Goal: Task Accomplishment & Management: Manage account settings

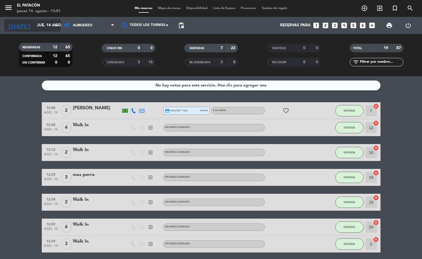
click at [50, 25] on input "jue. 14 ago." at bounding box center [60, 25] width 53 height 10
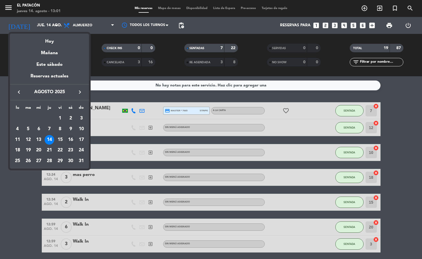
click at [71, 140] on div "16" at bounding box center [71, 140] width 10 height 10
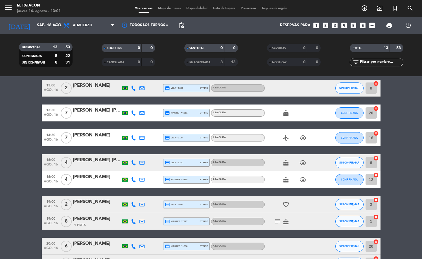
scroll to position [23, 0]
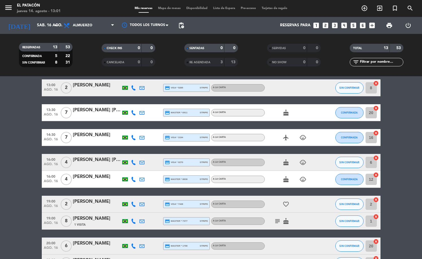
click at [351, 208] on button "SIN CONFIRMAR" at bounding box center [350, 204] width 28 height 11
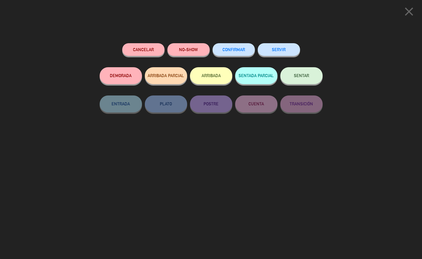
click at [140, 45] on div "Cancelar" at bounding box center [143, 55] width 42 height 24
click at [146, 47] on button "Cancelar" at bounding box center [143, 49] width 42 height 13
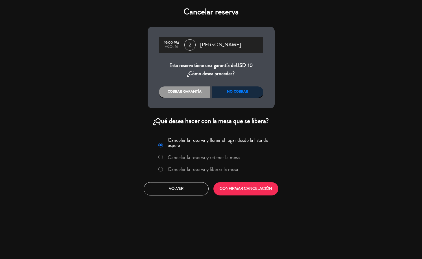
click at [248, 94] on div "No cobrar" at bounding box center [238, 91] width 52 height 11
drag, startPoint x: 228, startPoint y: 171, endPoint x: 230, endPoint y: 177, distance: 6.0
click at [228, 171] on label "Cancelar la reserva y liberar la mesa" at bounding box center [203, 169] width 71 height 5
click at [231, 185] on button "CONFIRMAR CANCELACIÓN" at bounding box center [246, 188] width 65 height 13
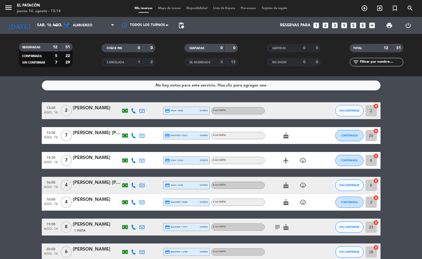
scroll to position [0, 0]
click at [34, 25] on input "sáb. 16 ago." at bounding box center [60, 25] width 53 height 10
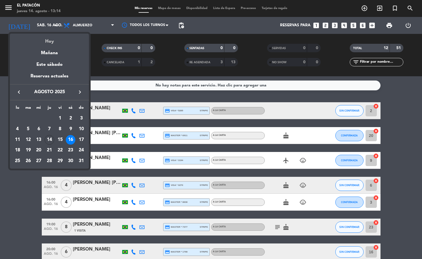
click at [55, 42] on div "Hoy" at bounding box center [49, 40] width 79 height 12
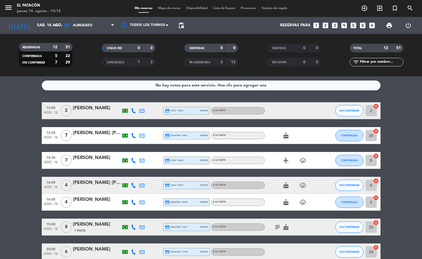
type input "jue. 14 ago."
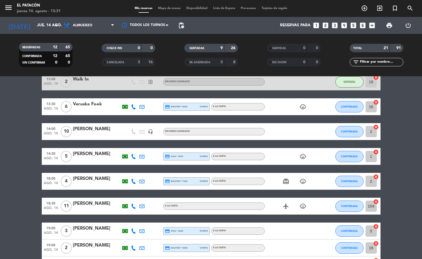
scroll to position [152, 0]
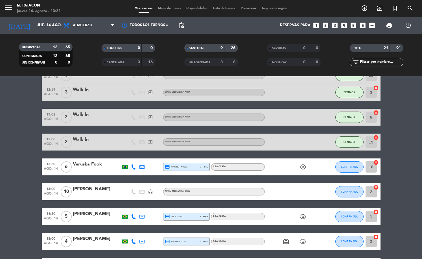
click at [94, 184] on div "14:00 ago. 14 10 [PERSON_NAME] headset_mic Sin menú asignado CONFIRMADA 2 cancel" at bounding box center [211, 191] width 339 height 17
click at [94, 190] on div "[PERSON_NAME]" at bounding box center [97, 189] width 48 height 7
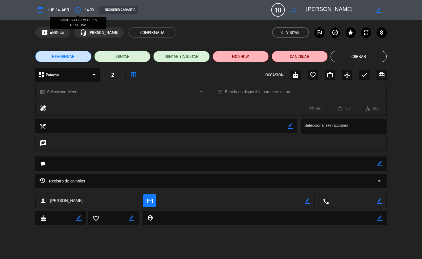
click at [77, 11] on icon "access_time" at bounding box center [78, 9] width 7 height 7
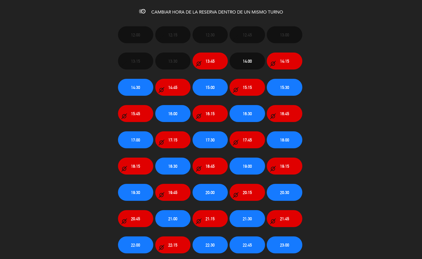
click at [217, 89] on button "15:00" at bounding box center [210, 87] width 35 height 17
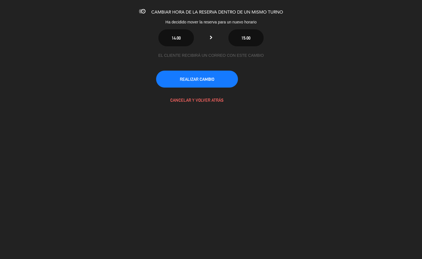
click at [223, 81] on button "REALIZAR CAMBIO" at bounding box center [197, 79] width 82 height 17
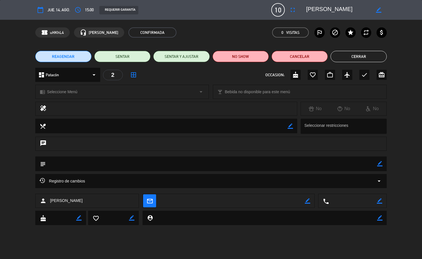
click at [353, 53] on button "Cerrar" at bounding box center [359, 56] width 56 height 11
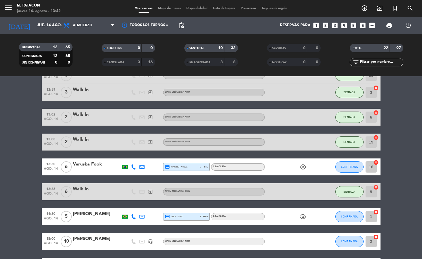
click at [328, 25] on icon "looks_two" at bounding box center [325, 25] width 7 height 7
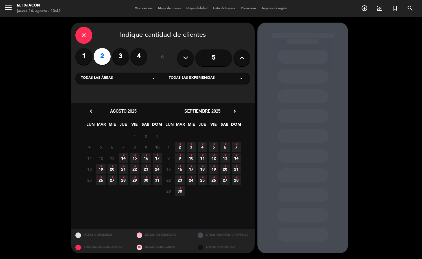
click at [123, 158] on icon "•" at bounding box center [124, 155] width 2 height 9
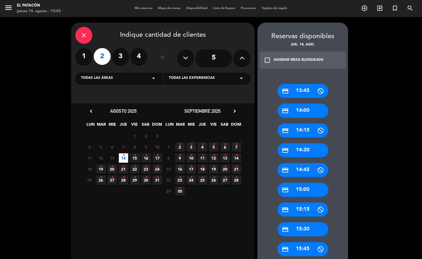
click at [311, 109] on div "credit_card 14:00" at bounding box center [303, 111] width 51 height 14
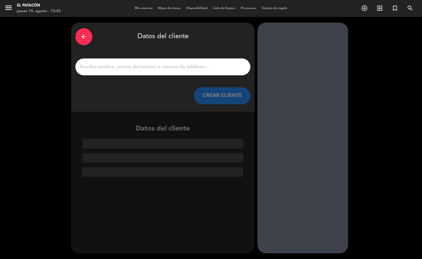
click at [160, 64] on input "1" at bounding box center [163, 67] width 167 height 8
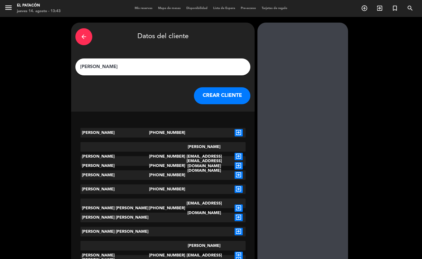
type input "[PERSON_NAME]"
click at [228, 104] on div "arrow_back Datos del cliente [PERSON_NAME] CLIENTE" at bounding box center [163, 67] width 184 height 89
click at [209, 96] on button "CREAR CLIENTE" at bounding box center [222, 95] width 56 height 17
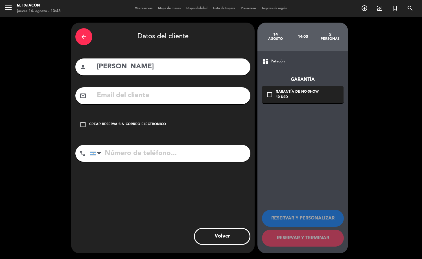
click at [157, 123] on div "Crear reserva sin correo electrónico" at bounding box center [127, 125] width 77 height 6
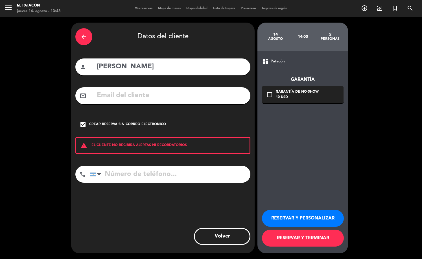
click at [168, 176] on input "tel" at bounding box center [170, 174] width 160 height 17
click at [323, 240] on button "RESERVAR Y TERMINAR" at bounding box center [303, 238] width 82 height 17
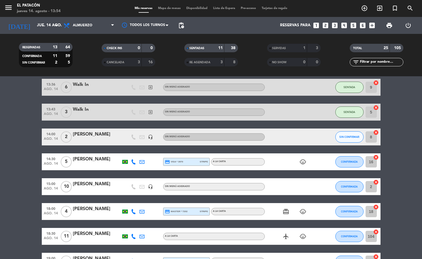
scroll to position [230, 0]
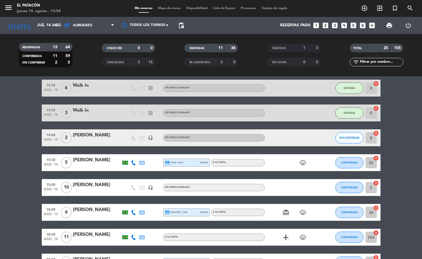
click at [353, 138] on span "SIN CONFIRMAR" at bounding box center [349, 137] width 20 height 3
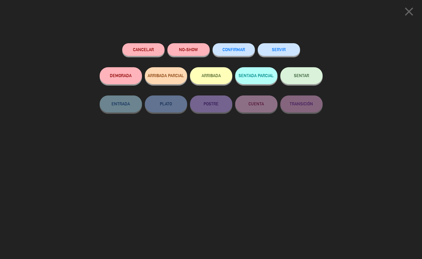
click at [240, 47] on button "CONFIRMAR" at bounding box center [234, 49] width 42 height 13
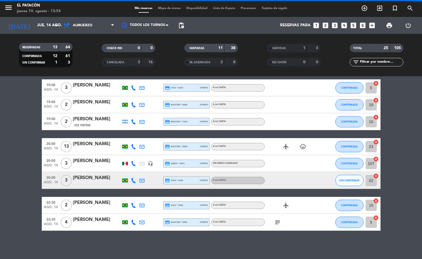
scroll to position [405, 0]
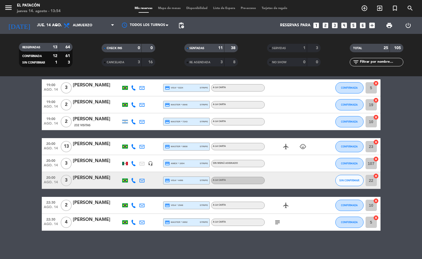
click at [134, 179] on icon at bounding box center [133, 180] width 5 height 5
click at [345, 184] on button "SIN CONFIRMAR" at bounding box center [350, 180] width 28 height 11
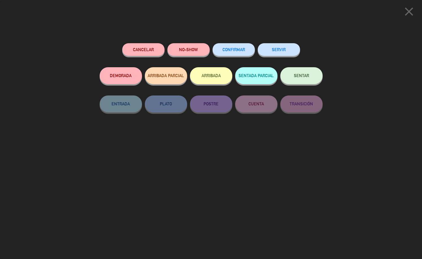
click at [239, 53] on button "CONFIRMAR" at bounding box center [234, 49] width 42 height 13
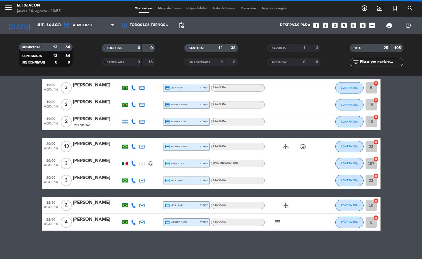
click at [171, 7] on span "Mapa de mesas" at bounding box center [169, 8] width 28 height 3
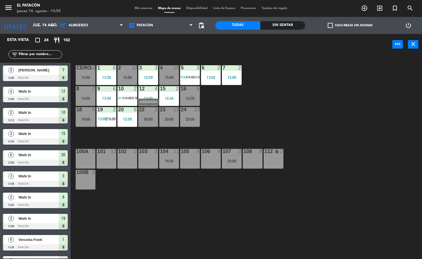
click at [148, 124] on div "22 3 20:00" at bounding box center [148, 117] width 20 height 20
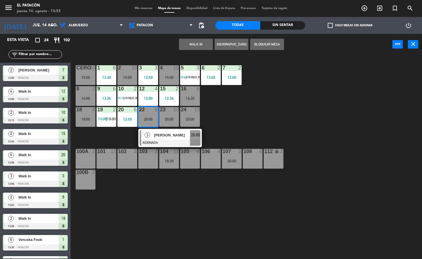
click at [152, 135] on div "3" at bounding box center [147, 134] width 12 height 9
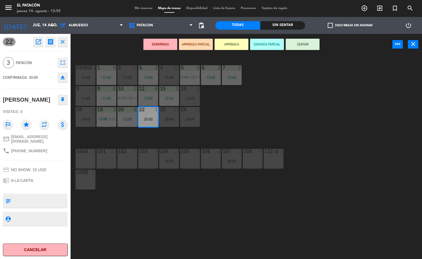
click at [214, 158] on div "106 4" at bounding box center [211, 159] width 20 height 20
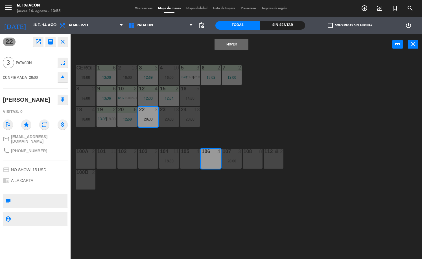
click at [240, 47] on button "Mover" at bounding box center [232, 44] width 34 height 11
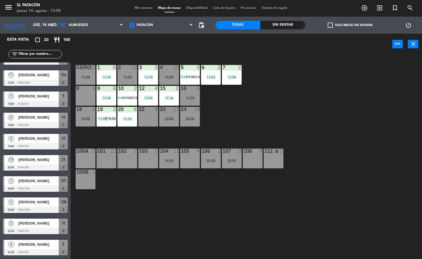
scroll to position [291, 0]
click at [145, 9] on span "Mis reservas" at bounding box center [143, 7] width 23 height 3
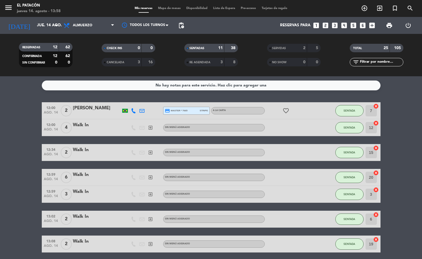
click at [167, 7] on span "Mapa de mesas" at bounding box center [169, 8] width 28 height 3
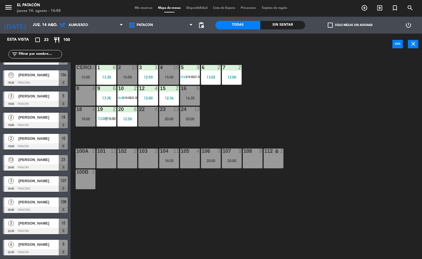
scroll to position [291, 0]
click at [143, 10] on div "Mis reservas Mapa de mesas Disponibilidad Lista de Espera Pre-acceso Tarjetas d…" at bounding box center [211, 8] width 158 height 5
click at [143, 8] on span "Mis reservas" at bounding box center [143, 7] width 23 height 3
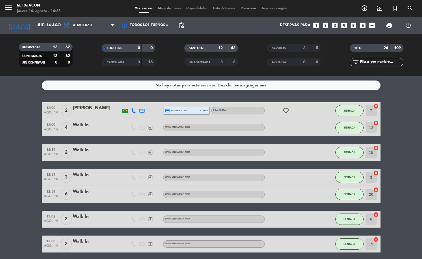
scroll to position [405, 0]
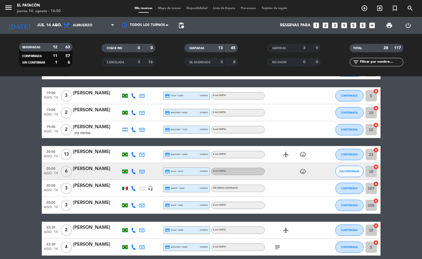
click at [133, 187] on icon at bounding box center [133, 188] width 5 height 5
click at [348, 169] on button "SIN CONFIRMAR" at bounding box center [350, 171] width 28 height 11
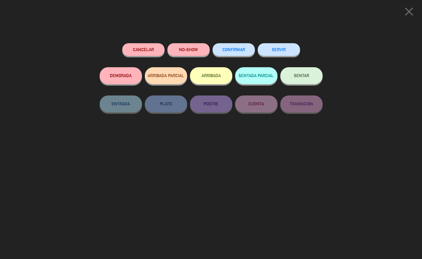
click at [408, 8] on icon "close" at bounding box center [409, 12] width 14 height 14
click at [349, 185] on div "close Cancelar NO-SHOW CONFIRMADA SERVIR DEMORADA ARRIBADA PARCIAL ARRIBADA SEN…" at bounding box center [211, 129] width 422 height 259
click at [157, 53] on button "Cancelar" at bounding box center [143, 49] width 42 height 13
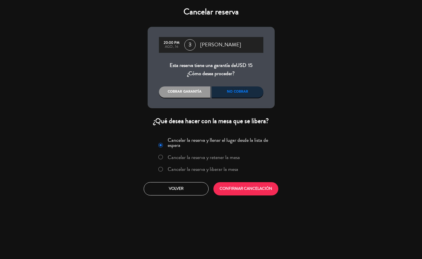
click at [231, 87] on div "No cobrar" at bounding box center [238, 91] width 52 height 11
click at [213, 169] on label "Cancelar la reserva y liberar la mesa" at bounding box center [203, 169] width 71 height 5
click at [225, 188] on button "CONFIRMAR CANCELACIÓN" at bounding box center [246, 188] width 65 height 13
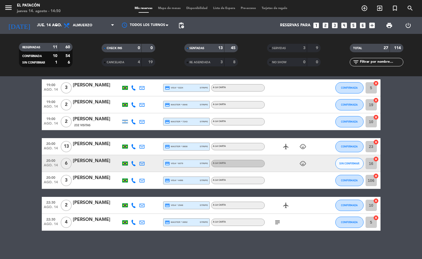
scroll to position [413, 0]
click at [130, 163] on div at bounding box center [133, 163] width 8 height 17
click at [134, 163] on icon at bounding box center [133, 163] width 5 height 5
click at [129, 156] on span "Copiar" at bounding box center [128, 154] width 12 height 6
click at [355, 166] on button "SIN CONFIRMAR" at bounding box center [350, 163] width 28 height 11
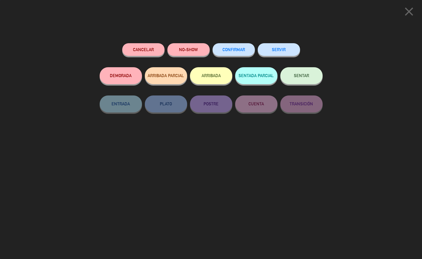
click at [238, 53] on button "CONFIRMAR" at bounding box center [234, 49] width 42 height 13
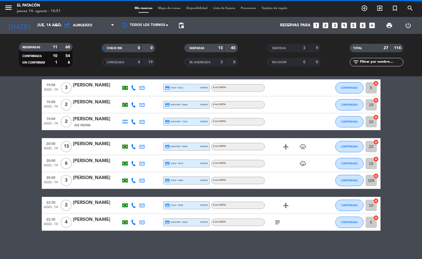
scroll to position [388, 0]
